Goal: Transaction & Acquisition: Purchase product/service

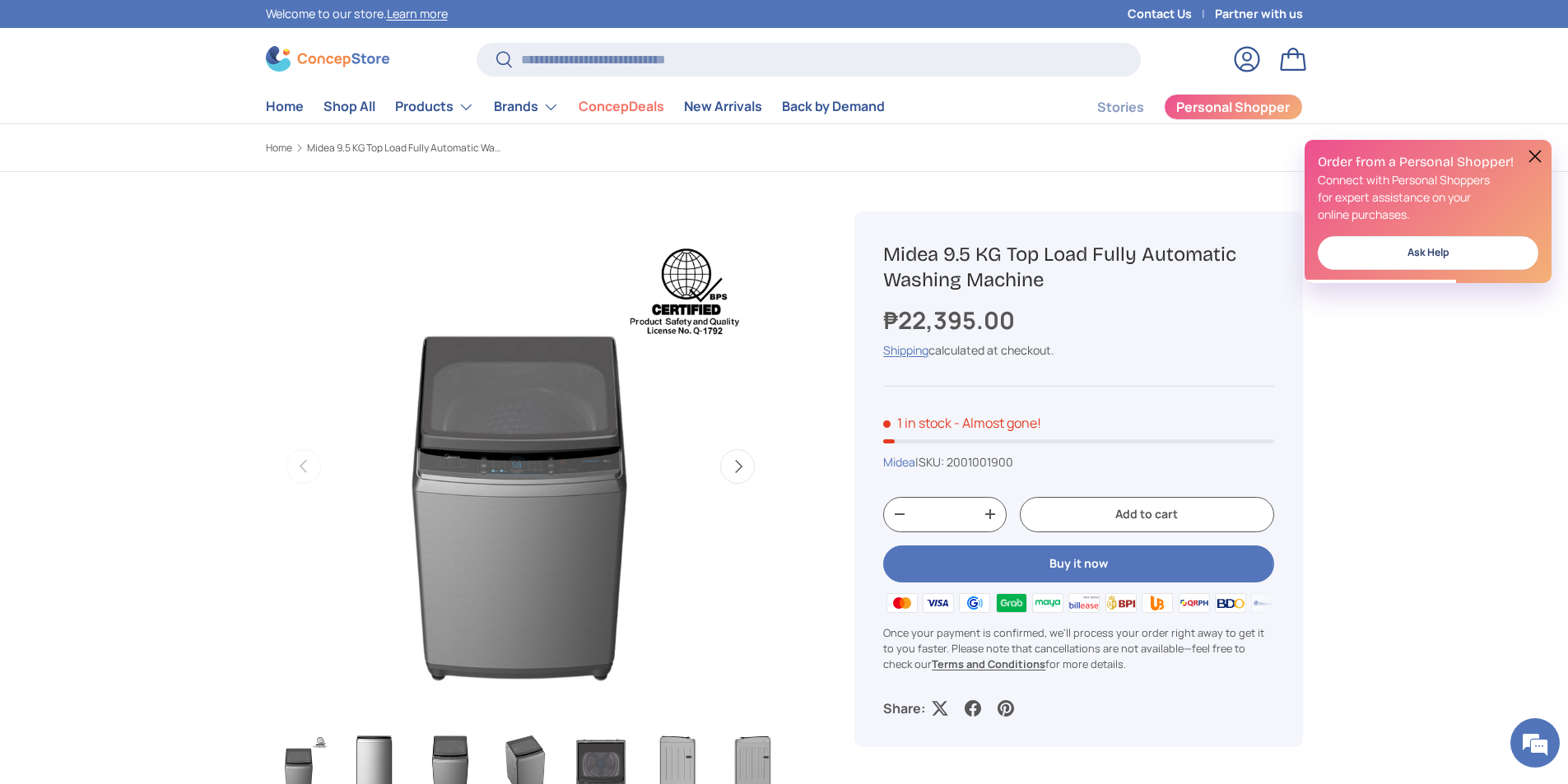
click at [527, 466] on div "Loading..." at bounding box center [521, 466] width 21 height 21
drag, startPoint x: 527, startPoint y: 474, endPoint x: 524, endPoint y: 465, distance: 9.5
drag, startPoint x: 524, startPoint y: 465, endPoint x: 696, endPoint y: 545, distance: 189.7
click at [696, 545] on img "Gallery Viewer" at bounding box center [520, 467] width 510 height 510
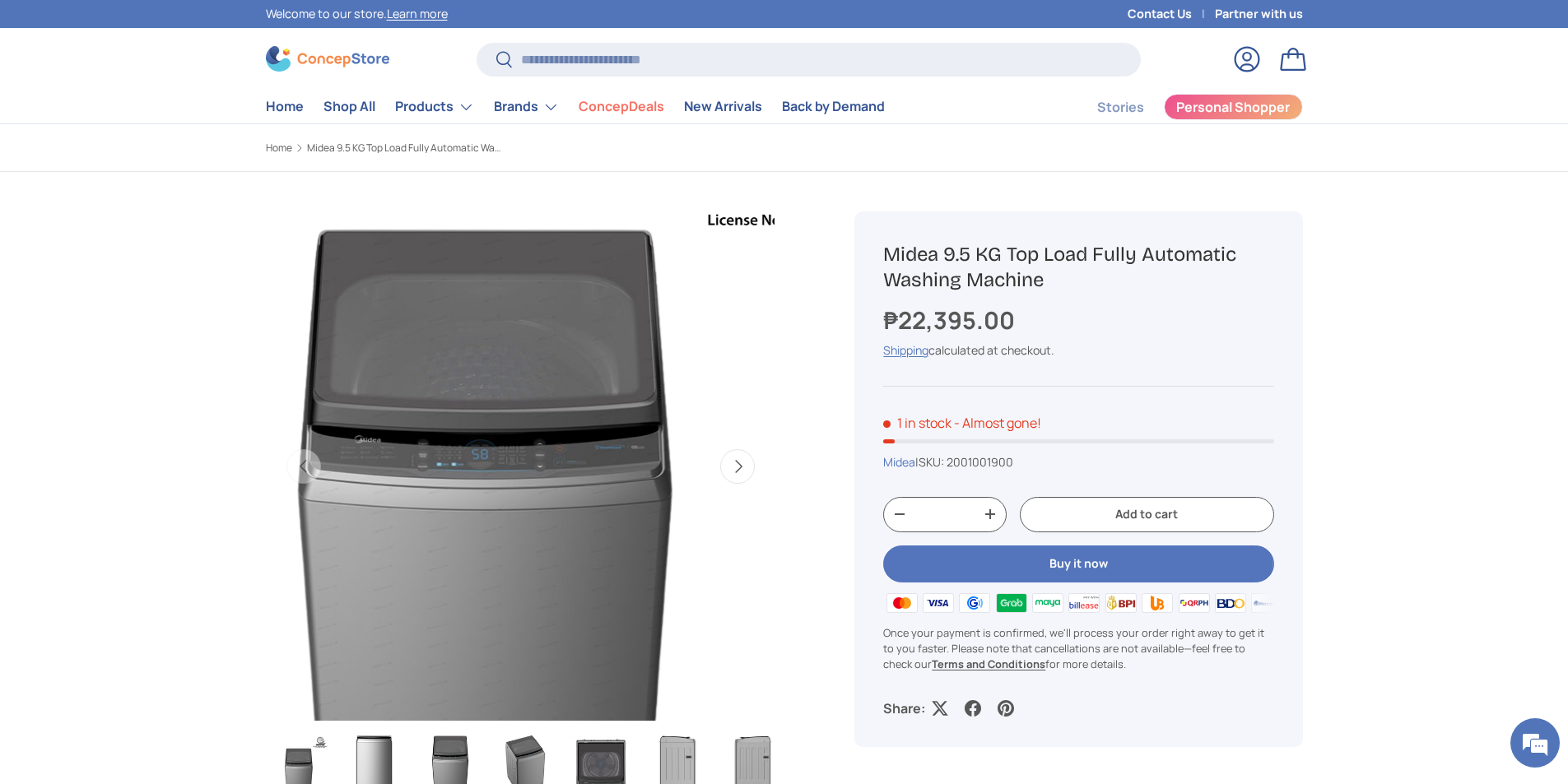
click at [565, 479] on img "Gallery Viewer" at bounding box center [520, 467] width 510 height 510
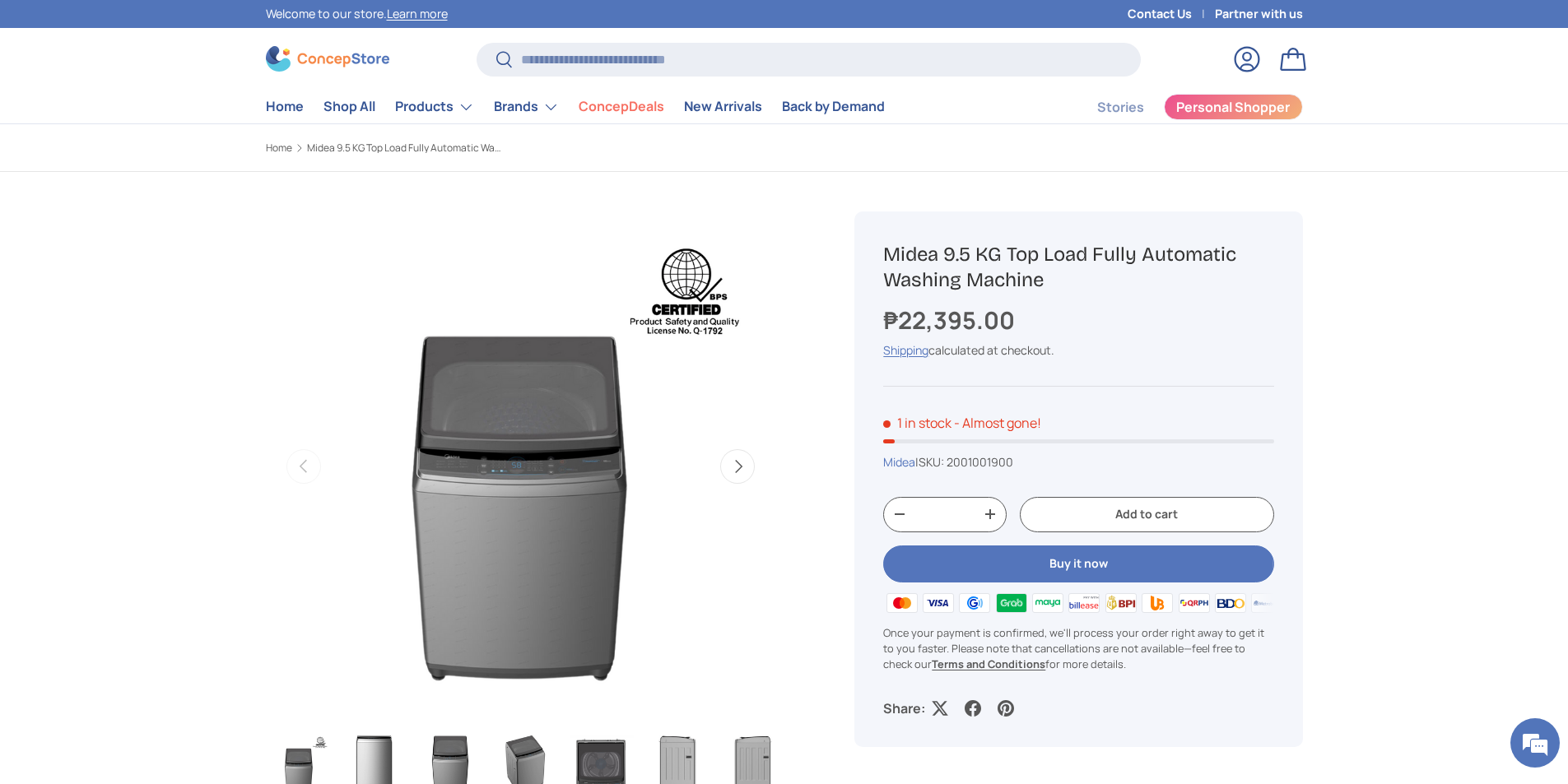
click at [733, 466] on button "Next" at bounding box center [737, 466] width 34 height 34
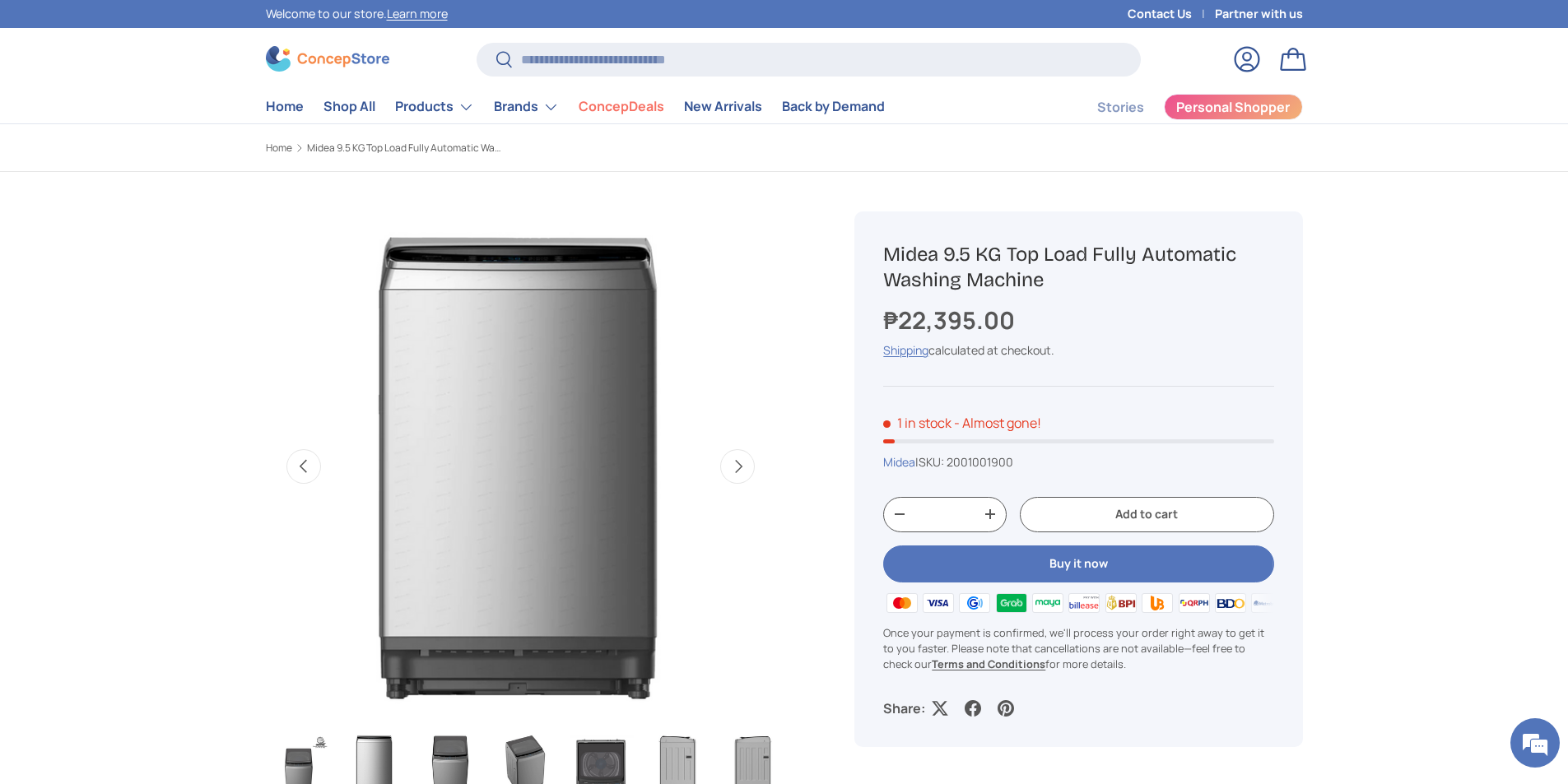
click at [733, 467] on button "Next" at bounding box center [737, 466] width 34 height 34
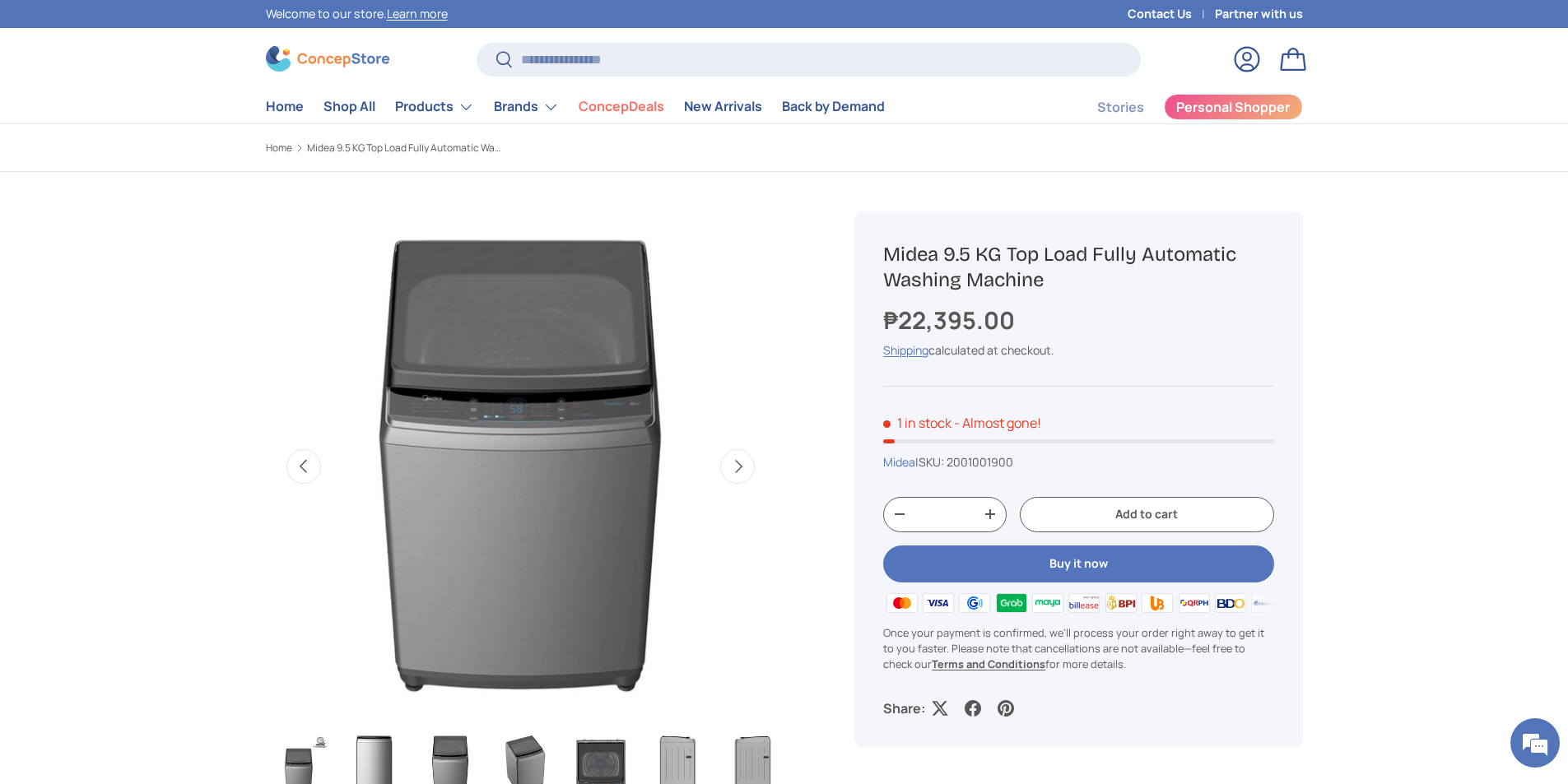
click at [735, 471] on button "Next" at bounding box center [737, 466] width 34 height 34
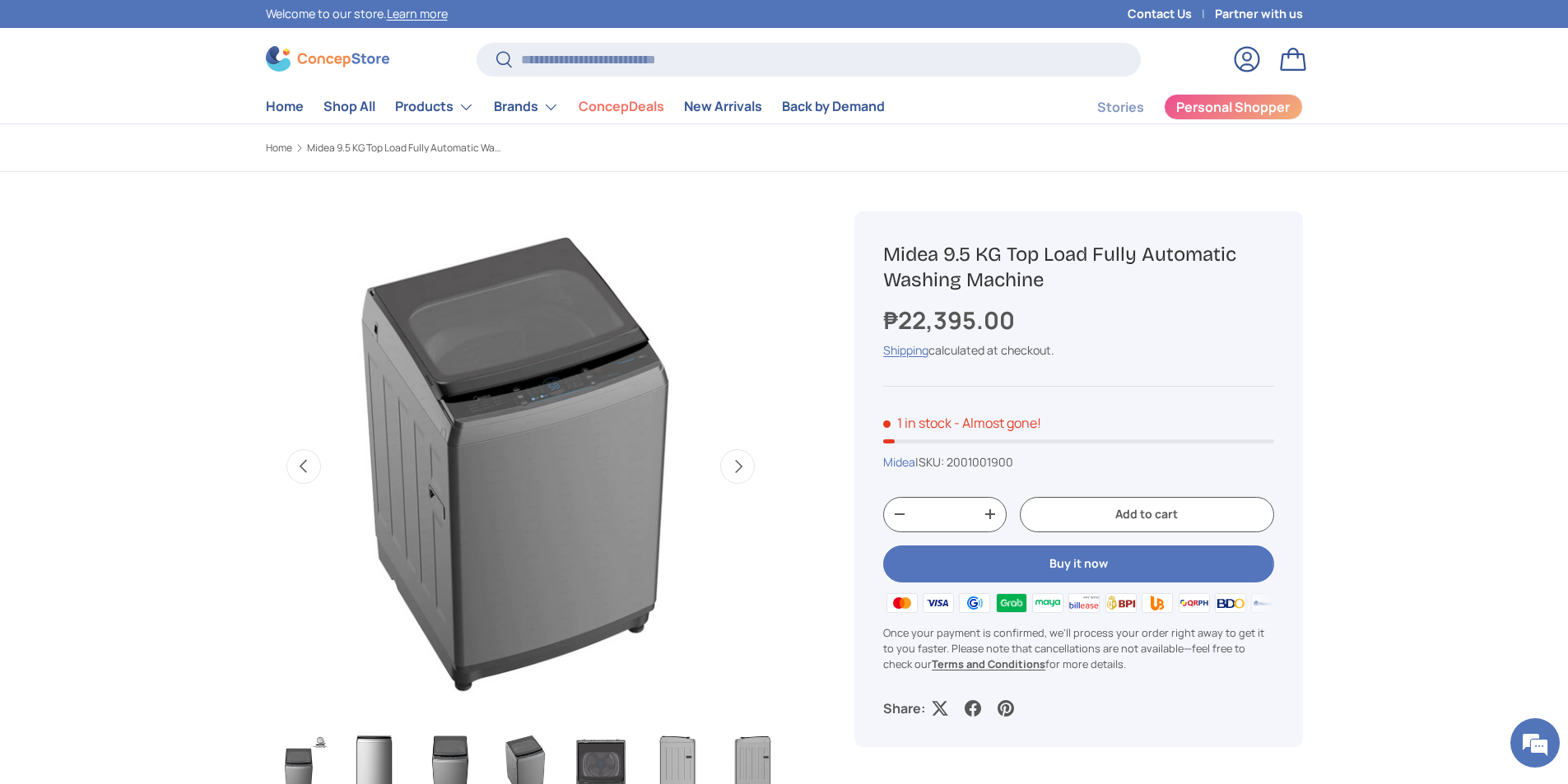
click at [735, 478] on button "Next" at bounding box center [737, 466] width 34 height 34
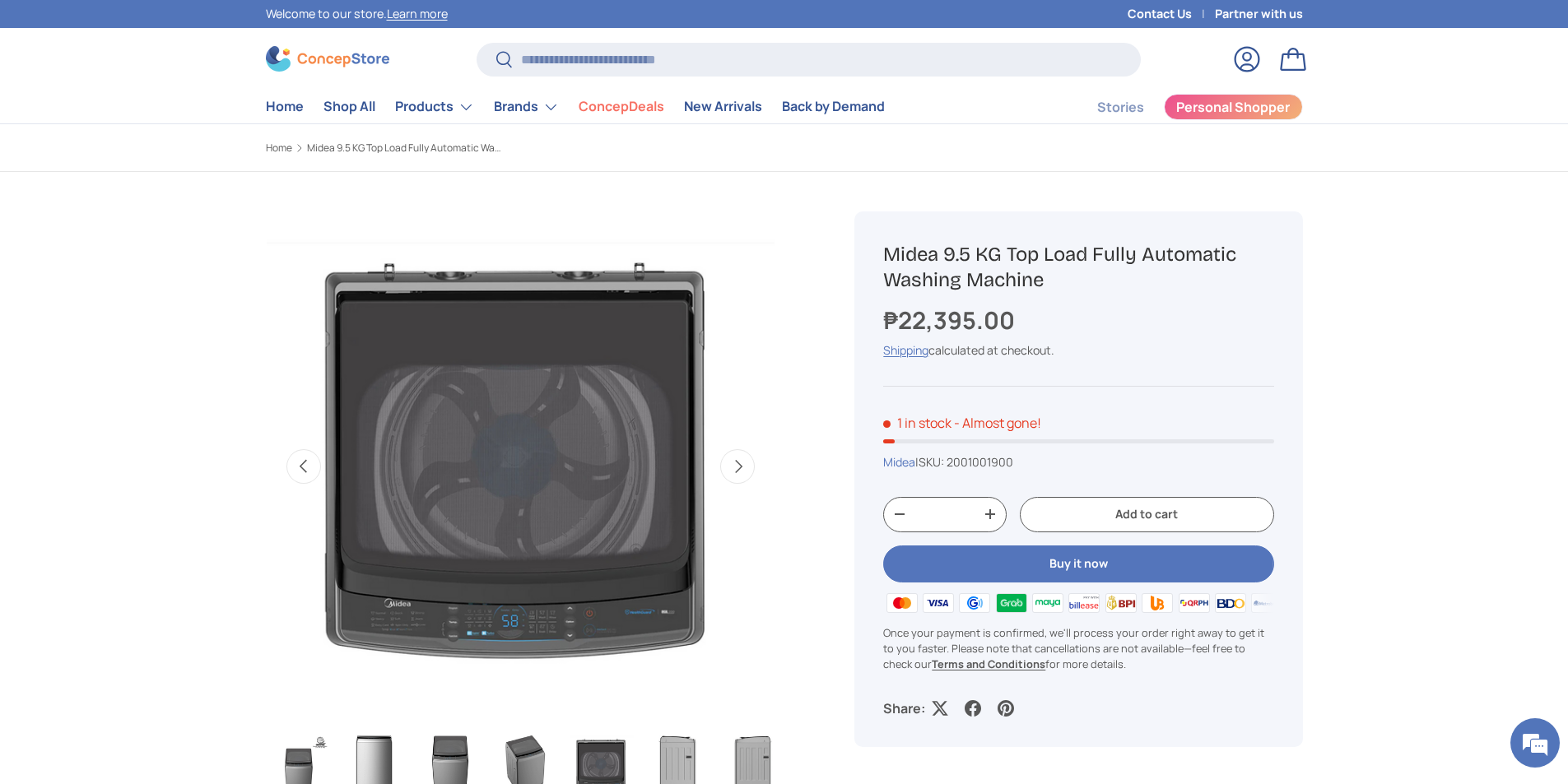
click at [735, 478] on button "Next" at bounding box center [737, 466] width 34 height 34
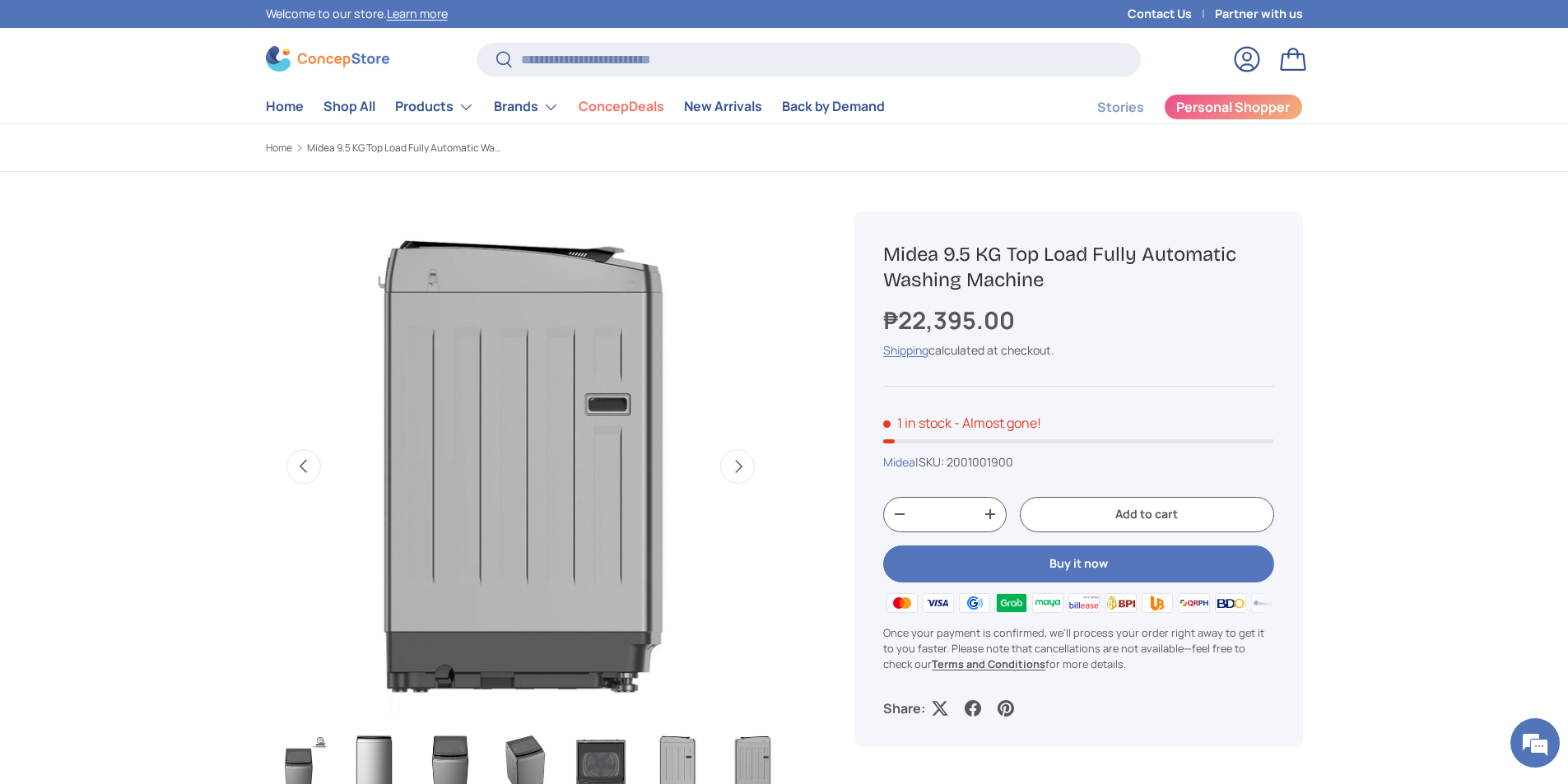
click at [735, 478] on button "Next" at bounding box center [737, 466] width 34 height 34
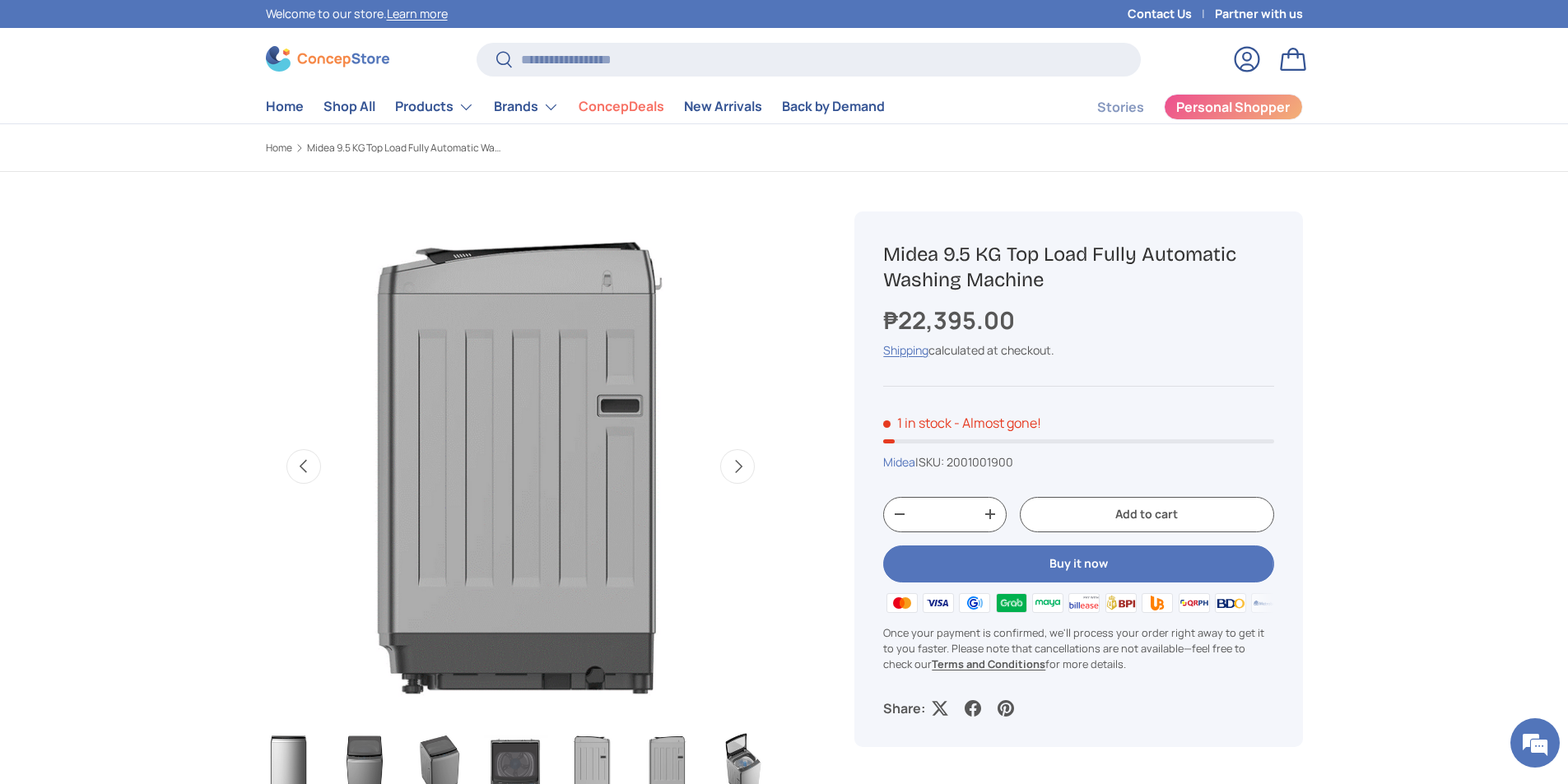
click at [735, 478] on button "Next" at bounding box center [737, 466] width 34 height 34
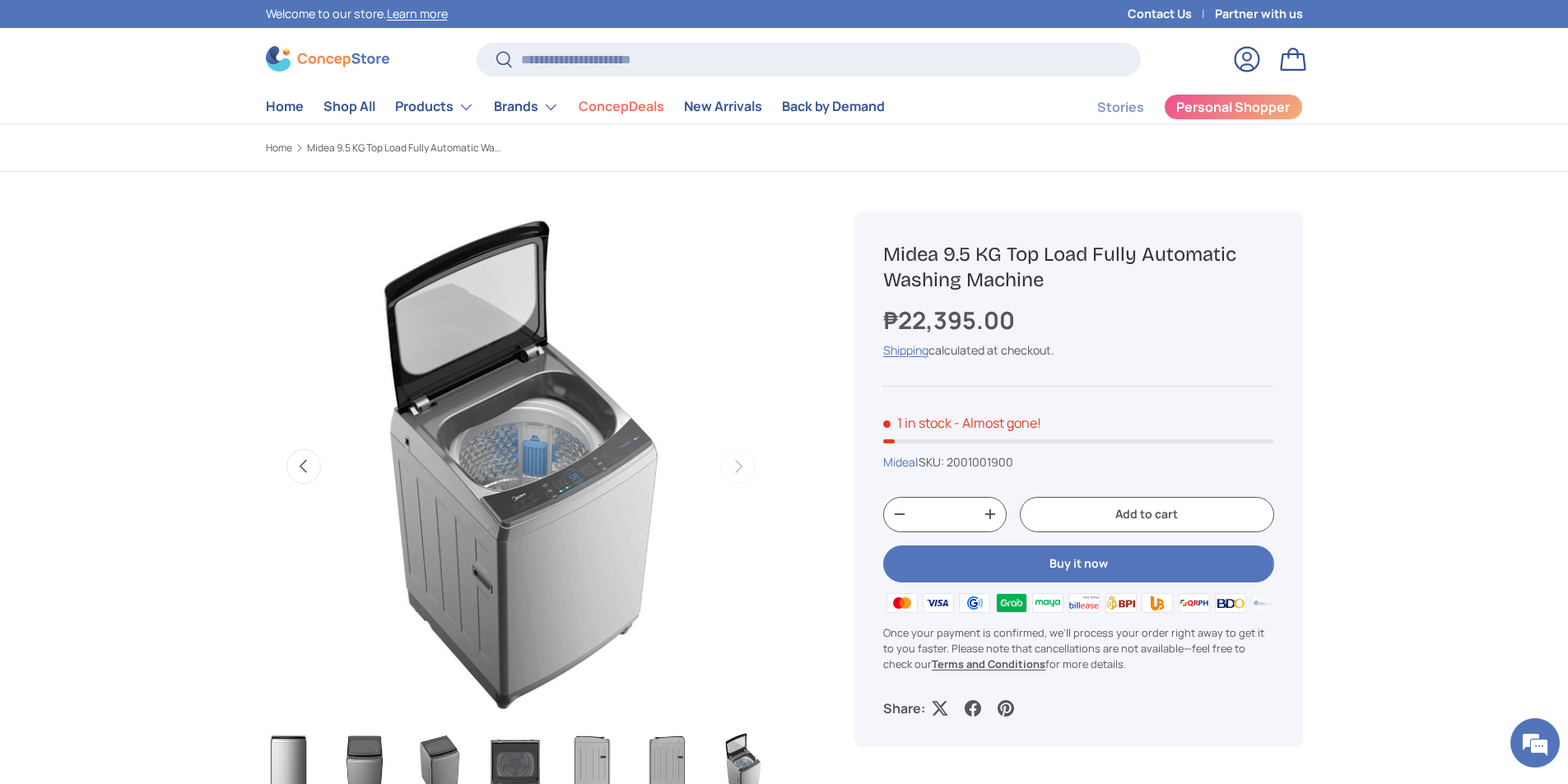
scroll to position [411, 0]
